Goal: Task Accomplishment & Management: Complete application form

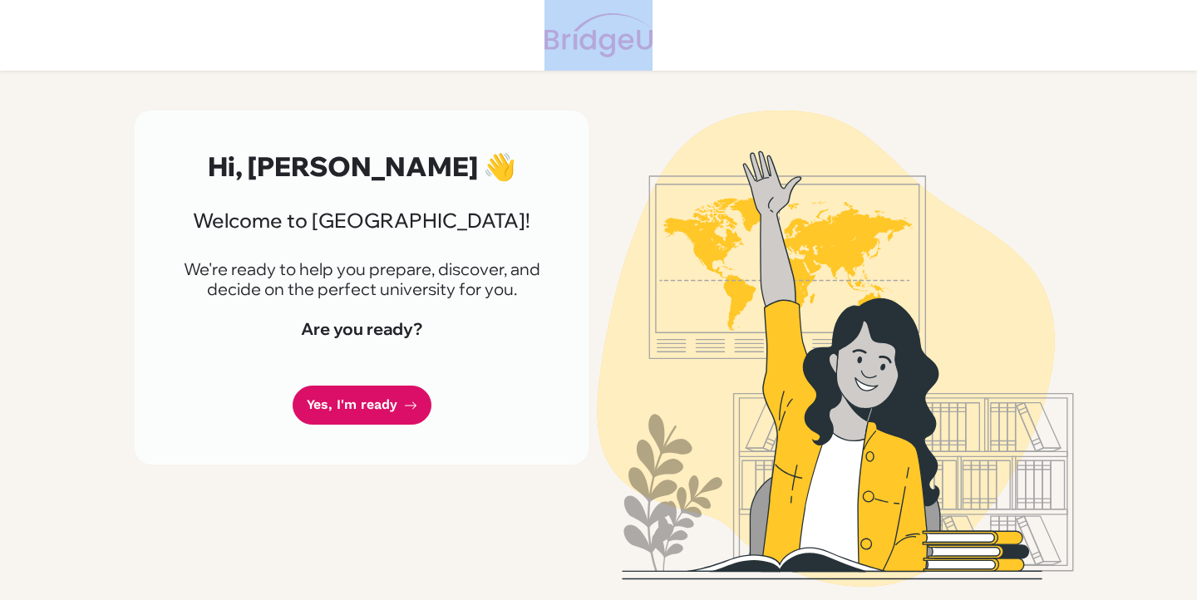
drag, startPoint x: 656, startPoint y: 29, endPoint x: 627, endPoint y: 40, distance: 30.2
click at [628, 41] on header at bounding box center [598, 35] width 1197 height 71
click at [614, 123] on img at bounding box center [834, 349] width 947 height 476
click at [626, 108] on div "Hi, [PERSON_NAME] 👋 Welcome to [GEOGRAPHIC_DATA]! We're ready to help you prepa…" at bounding box center [598, 335] width 947 height 529
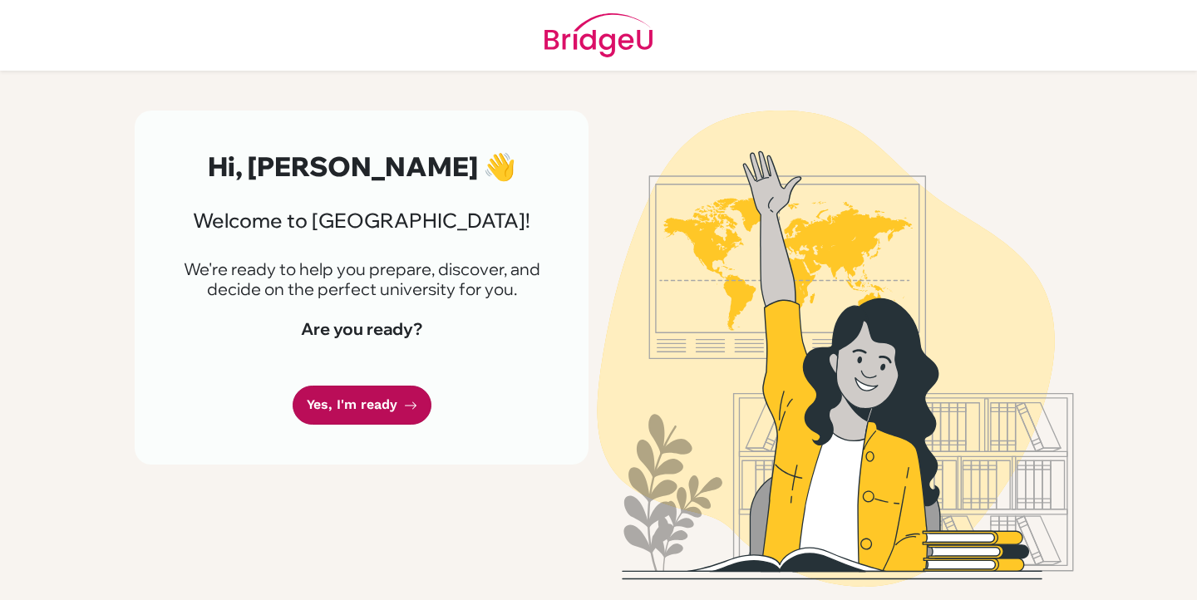
click at [344, 402] on link "Yes, I'm ready" at bounding box center [362, 405] width 139 height 39
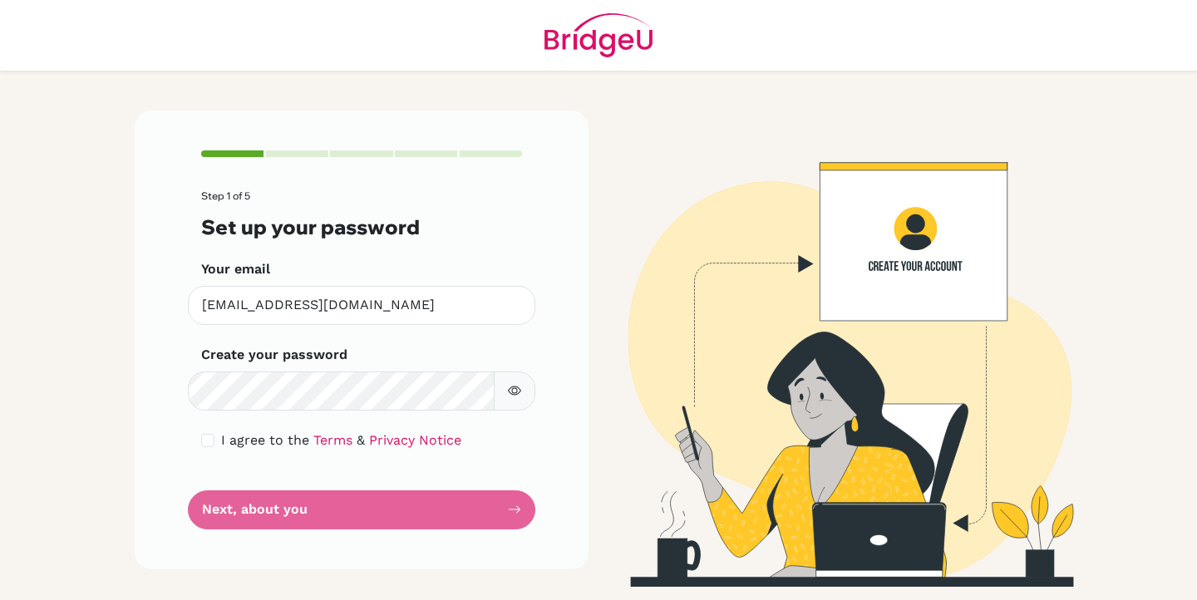
click at [516, 391] on icon "button" at bounding box center [515, 391] width 6 height 6
click at [516, 391] on icon "button" at bounding box center [514, 391] width 12 height 11
click at [214, 436] on div "I agree to the Terms & Privacy Notice" at bounding box center [361, 440] width 321 height 20
click at [212, 437] on input "checkbox" at bounding box center [207, 440] width 13 height 13
checkbox input "true"
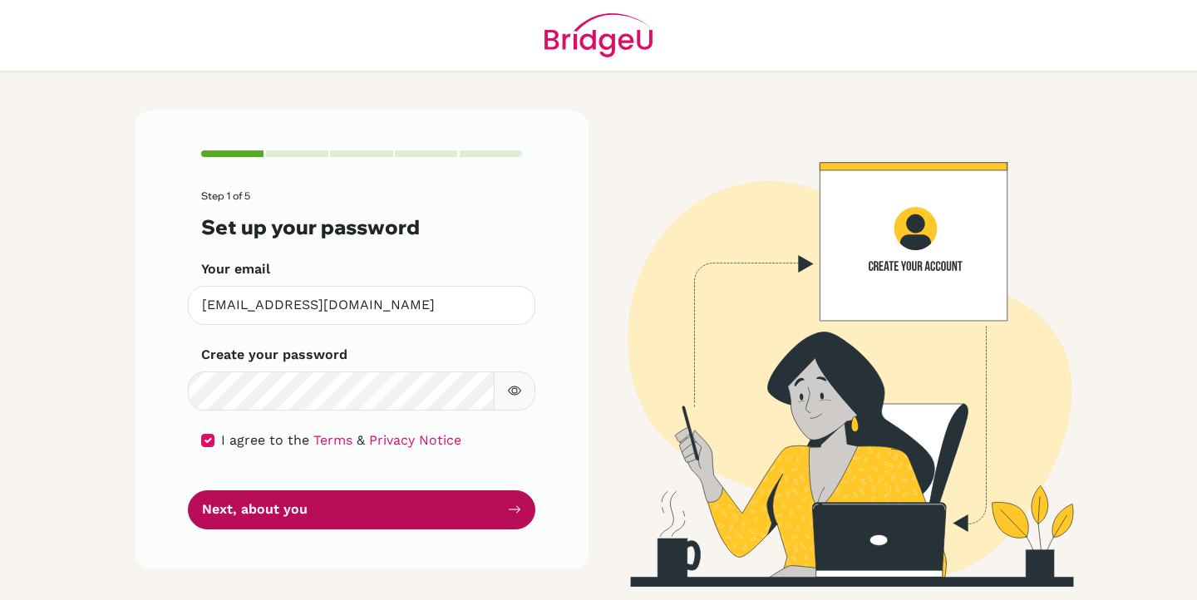
click at [292, 514] on button "Next, about you" at bounding box center [361, 509] width 347 height 39
